Goal: Task Accomplishment & Management: Use online tool/utility

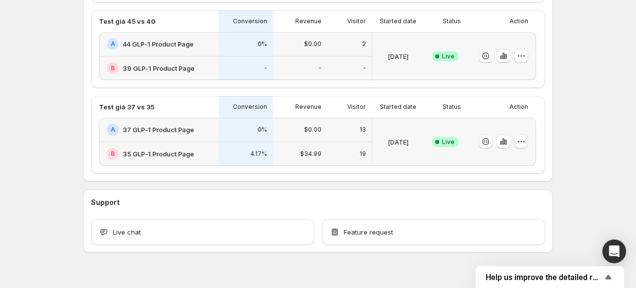
scroll to position [252, 0]
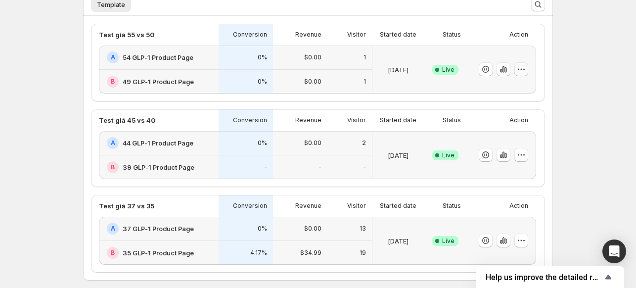
click at [528, 74] on button "button" at bounding box center [521, 69] width 14 height 14
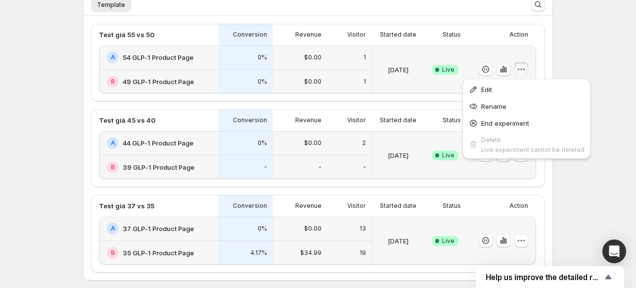
click at [581, 37] on div "Welcome to GemX , [PERSON_NAME] Info Free trial on Content Testing plan (4 days…" at bounding box center [318, 76] width 636 height 657
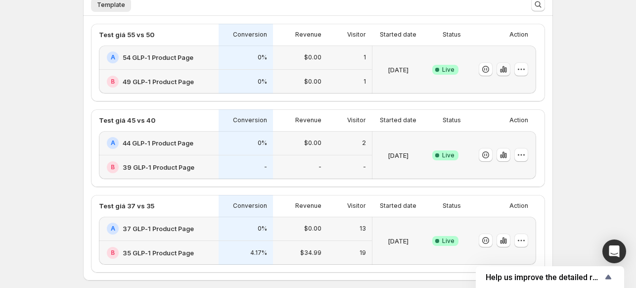
click at [502, 71] on icon "button" at bounding box center [501, 71] width 2 height 4
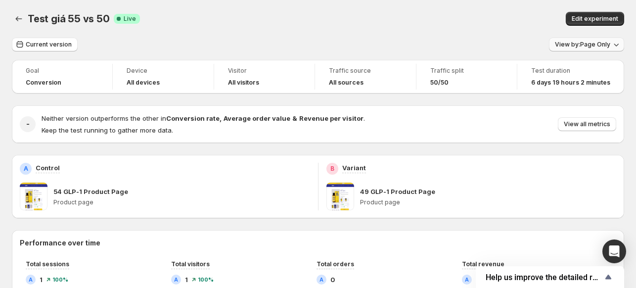
click at [586, 45] on span "View by: Page Only" at bounding box center [582, 45] width 55 height 8
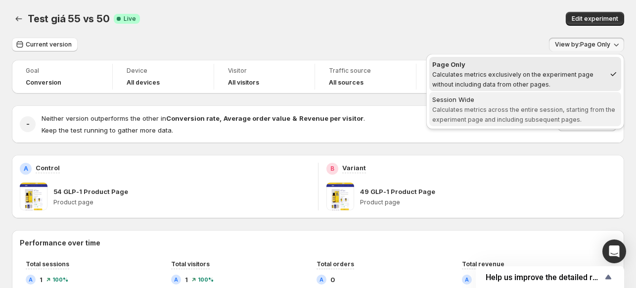
click at [503, 100] on div "Session Wide" at bounding box center [525, 99] width 186 height 10
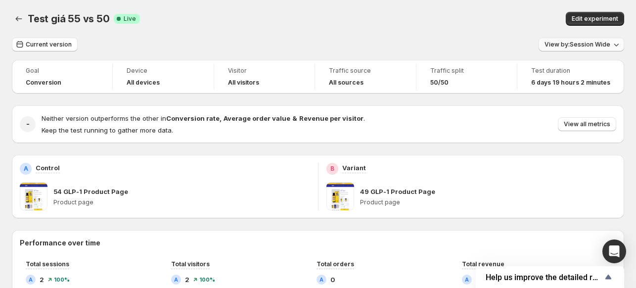
click at [575, 43] on span "View by: Session Wide" at bounding box center [577, 45] width 66 height 8
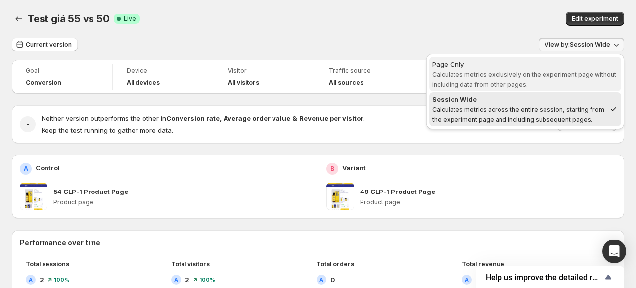
click at [514, 67] on div "Page Only" at bounding box center [525, 64] width 186 height 10
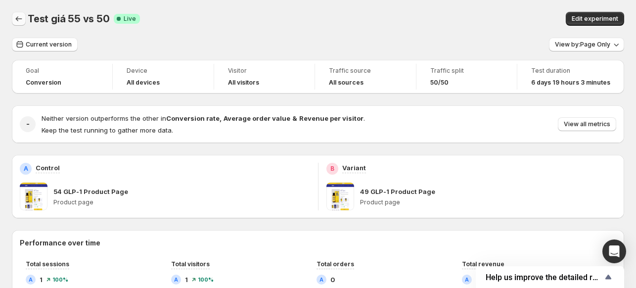
click at [19, 18] on icon "Back" at bounding box center [19, 19] width 10 height 10
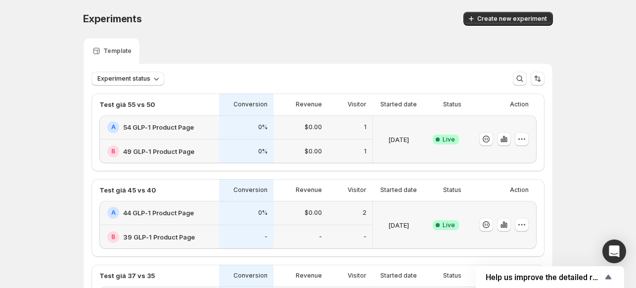
scroll to position [99, 0]
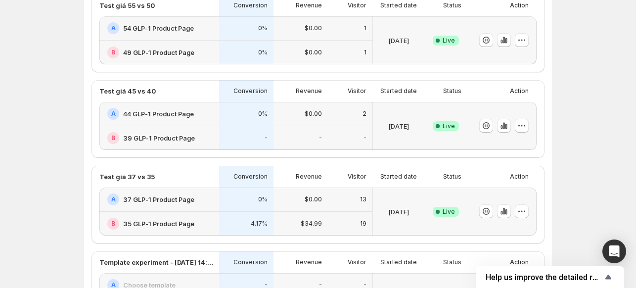
click at [57, 68] on div "Experiments. This page is ready Experiments Create new experiment Template Expe…" at bounding box center [318, 231] width 636 height 660
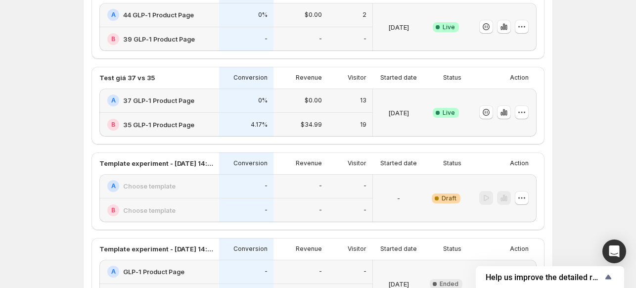
scroll to position [0, 0]
